Goal: Find specific page/section: Find specific page/section

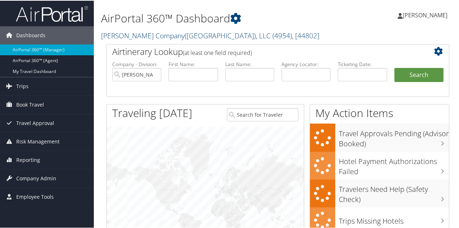
click at [143, 35] on link "Nielsen Company(US), LLC ( 4954 ) , [ 44802 ]" at bounding box center [210, 35] width 218 height 10
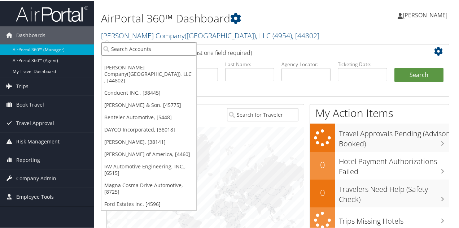
click at [144, 48] on input "search" at bounding box center [148, 47] width 95 height 13
type input "gkn"
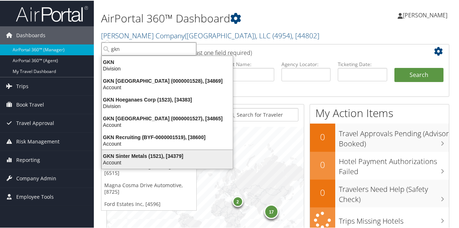
click at [121, 154] on div "GKN Sinter Metals (1521), [34379]" at bounding box center [167, 155] width 140 height 6
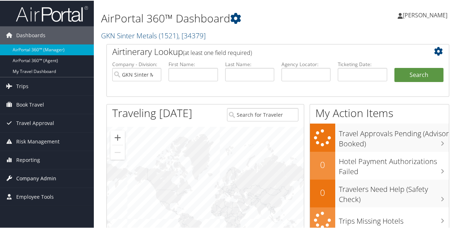
click at [43, 177] on span "Company Admin" at bounding box center [36, 177] width 40 height 18
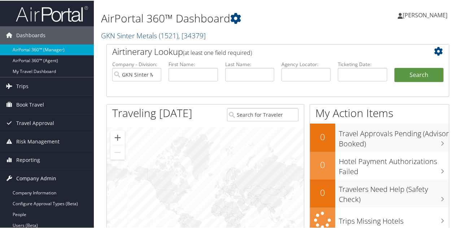
scroll to position [72, 0]
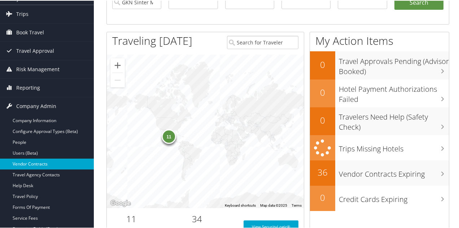
click at [40, 165] on link "Vendor Contracts" at bounding box center [47, 163] width 94 height 11
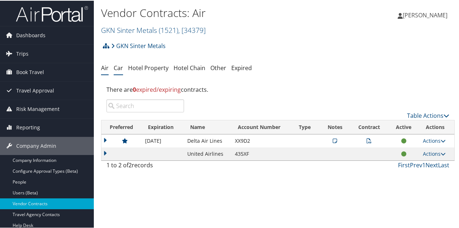
click at [122, 67] on link "Car" at bounding box center [118, 67] width 9 height 8
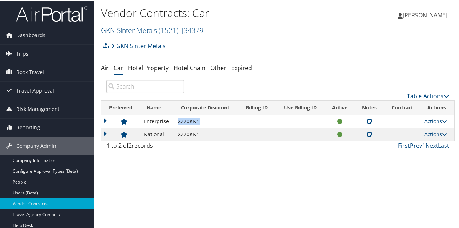
drag, startPoint x: 202, startPoint y: 121, endPoint x: 178, endPoint y: 122, distance: 24.6
click at [178, 122] on td "XZ20KN1" at bounding box center [206, 120] width 65 height 13
copy td "XZ20KN1"
click at [174, 166] on div "Vendor Contracts: Car GKN Sinter Metals ( 1521 ) , [ 34379 ] GKN Sinter Metals …" at bounding box center [278, 114] width 368 height 228
